Goal: Transaction & Acquisition: Purchase product/service

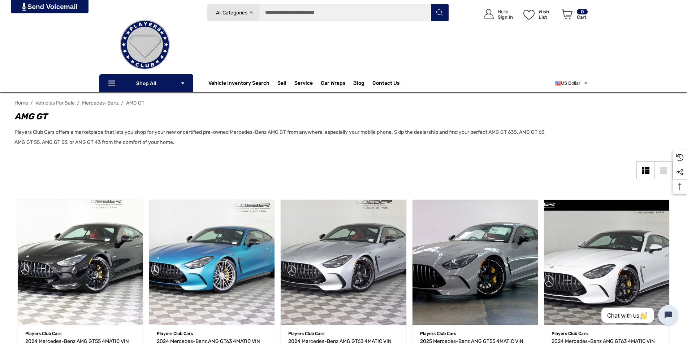
scroll to position [36, 0]
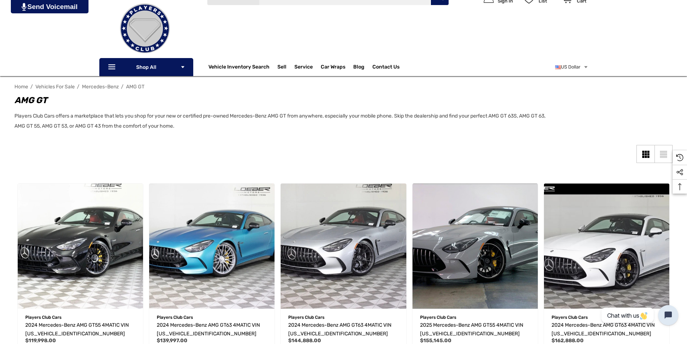
click at [492, 131] on div "AMG GT Players Club Cars offers a marketplace that lets you shop for your new o…" at bounding box center [343, 118] width 658 height 49
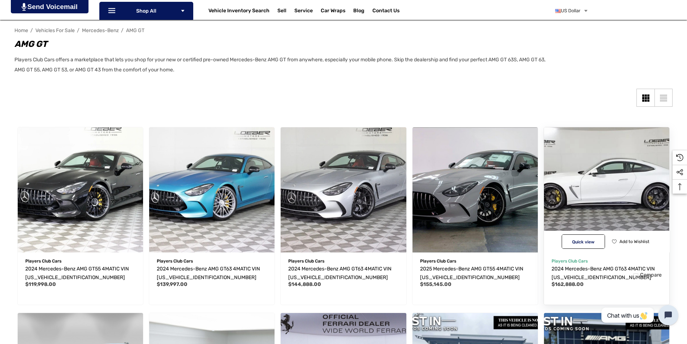
scroll to position [144, 0]
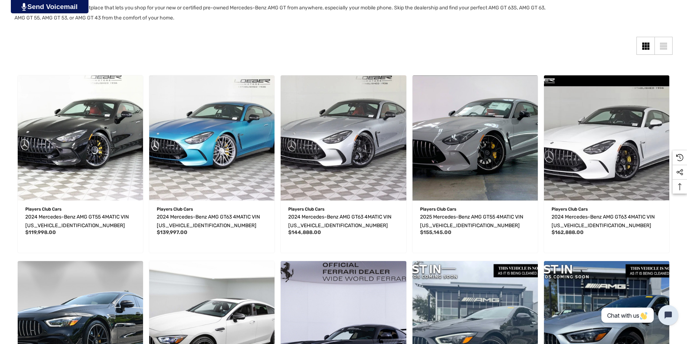
click at [663, 49] on div "List View" at bounding box center [663, 49] width 7 height 2
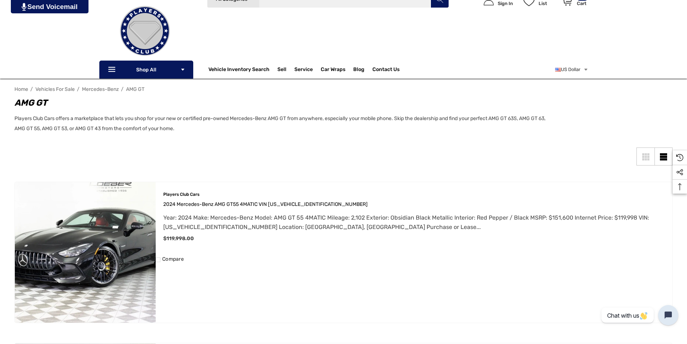
scroll to position [0, 0]
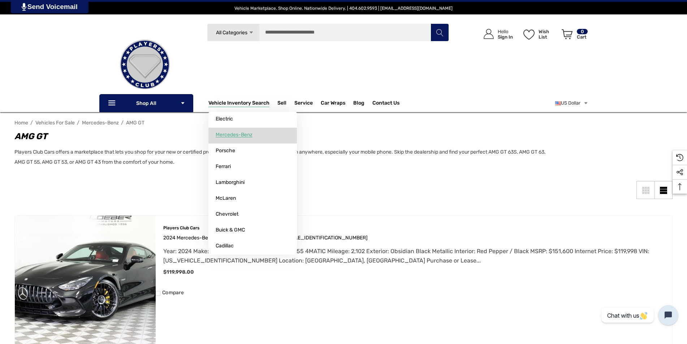
click at [231, 133] on span "Mercedes-Benz" at bounding box center [234, 135] width 37 height 6
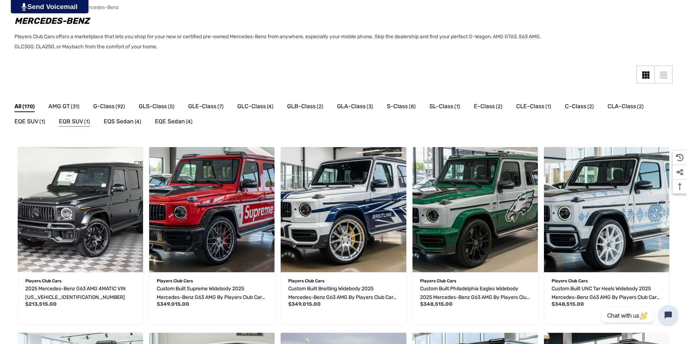
scroll to position [144, 0]
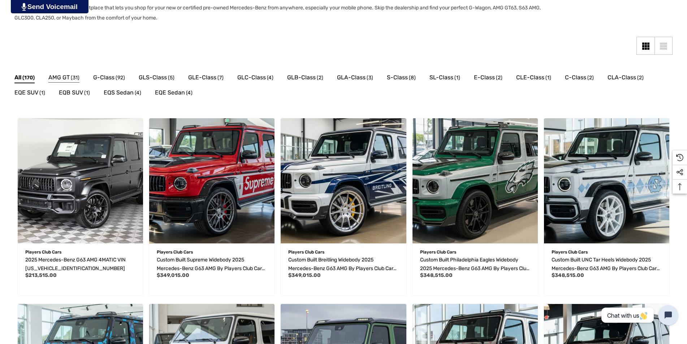
click at [71, 74] on span "(31)" at bounding box center [75, 77] width 9 height 9
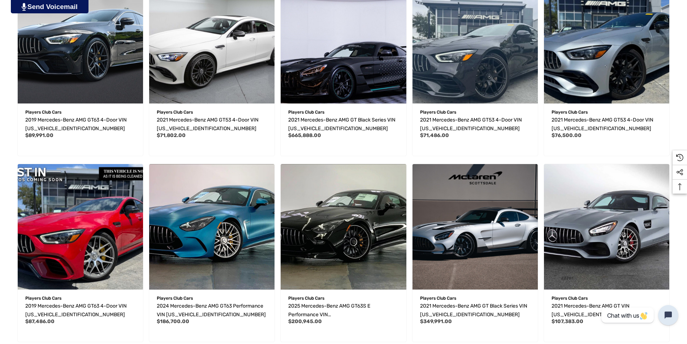
scroll to position [506, 0]
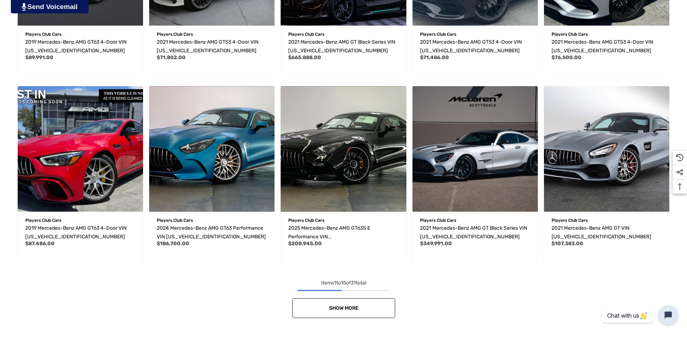
click at [373, 311] on link "Show More" at bounding box center [343, 309] width 103 height 20
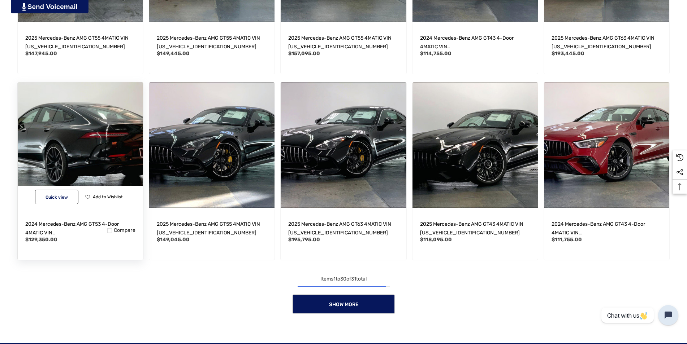
scroll to position [1155, 0]
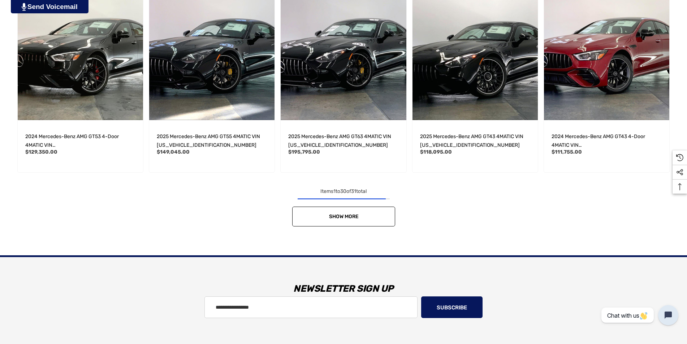
click at [370, 218] on link "Show More" at bounding box center [343, 217] width 103 height 20
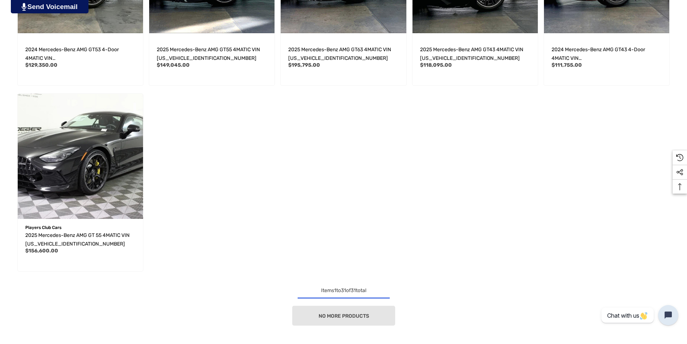
scroll to position [1264, 0]
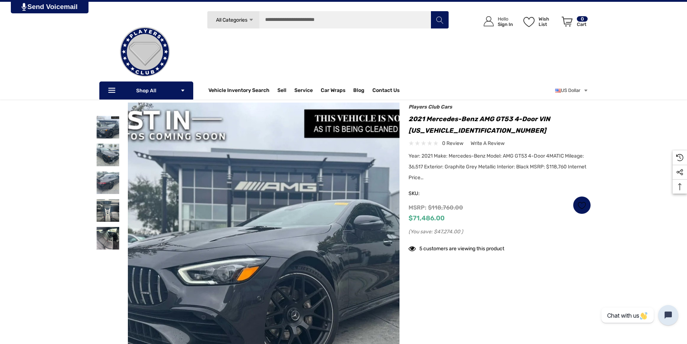
scroll to position [36, 0]
click at [107, 219] on img at bounding box center [107, 211] width 23 height 23
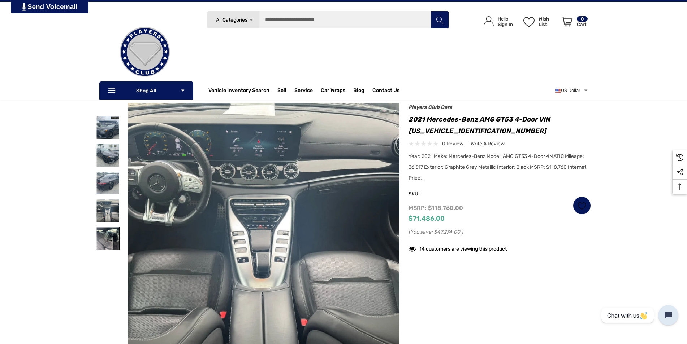
click at [109, 233] on img at bounding box center [107, 238] width 23 height 23
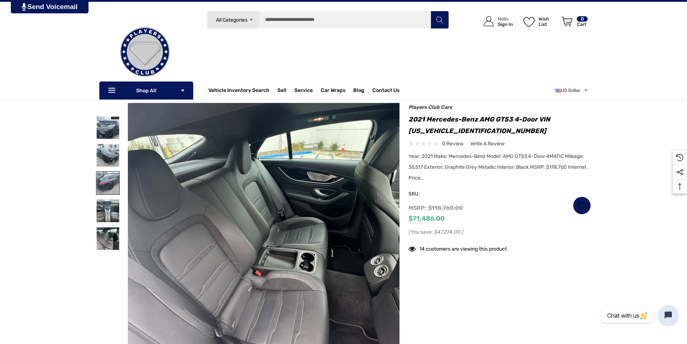
click at [110, 174] on img at bounding box center [107, 183] width 23 height 23
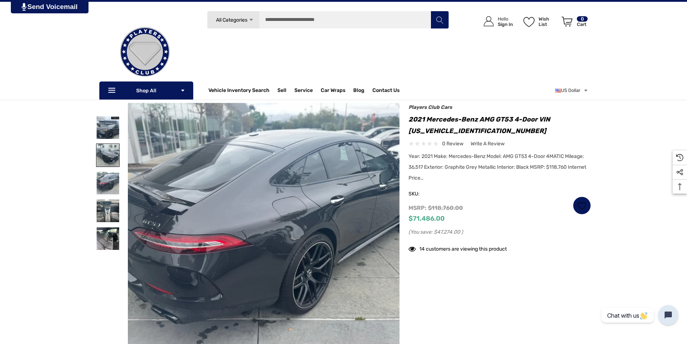
click at [109, 153] on img at bounding box center [107, 155] width 23 height 23
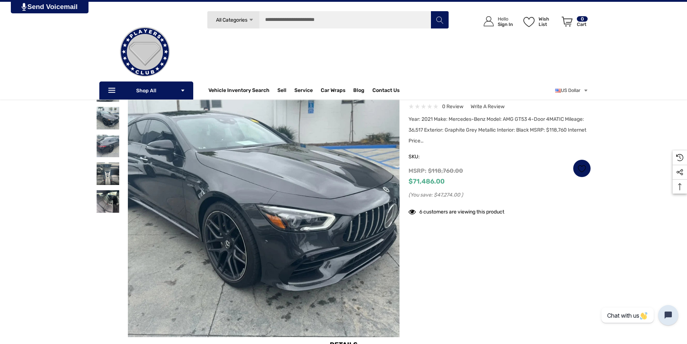
scroll to position [0, 0]
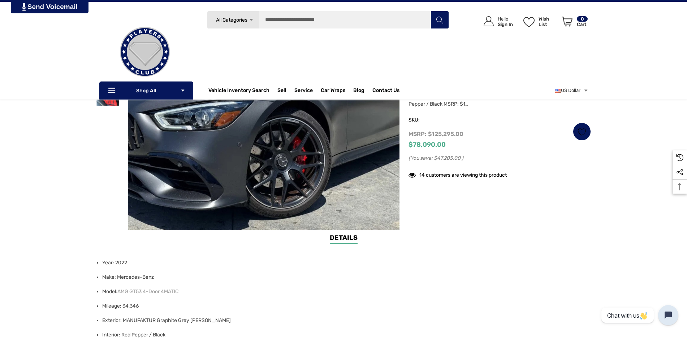
scroll to position [36, 0]
